Goal: Information Seeking & Learning: Compare options

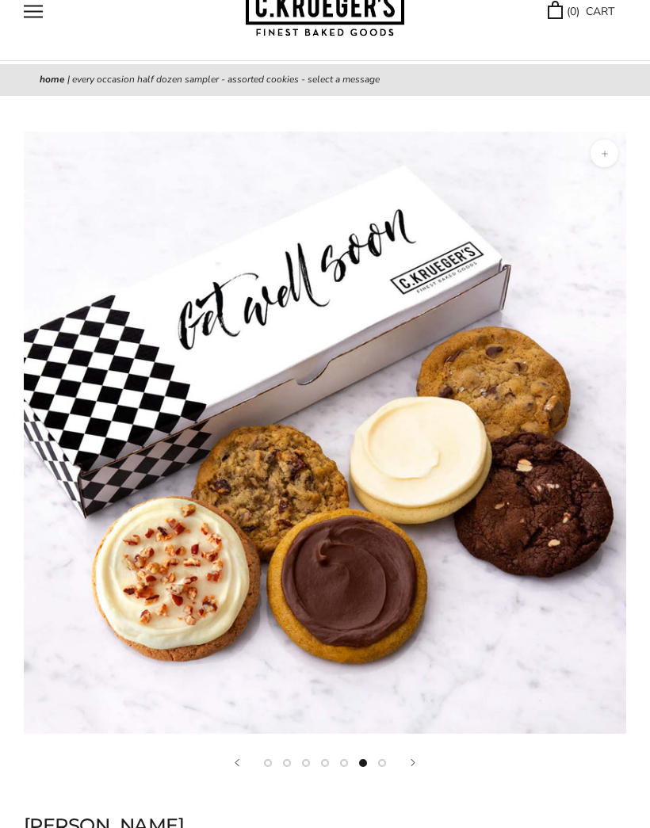
scroll to position [77, 0]
